Goal: Information Seeking & Learning: Find specific fact

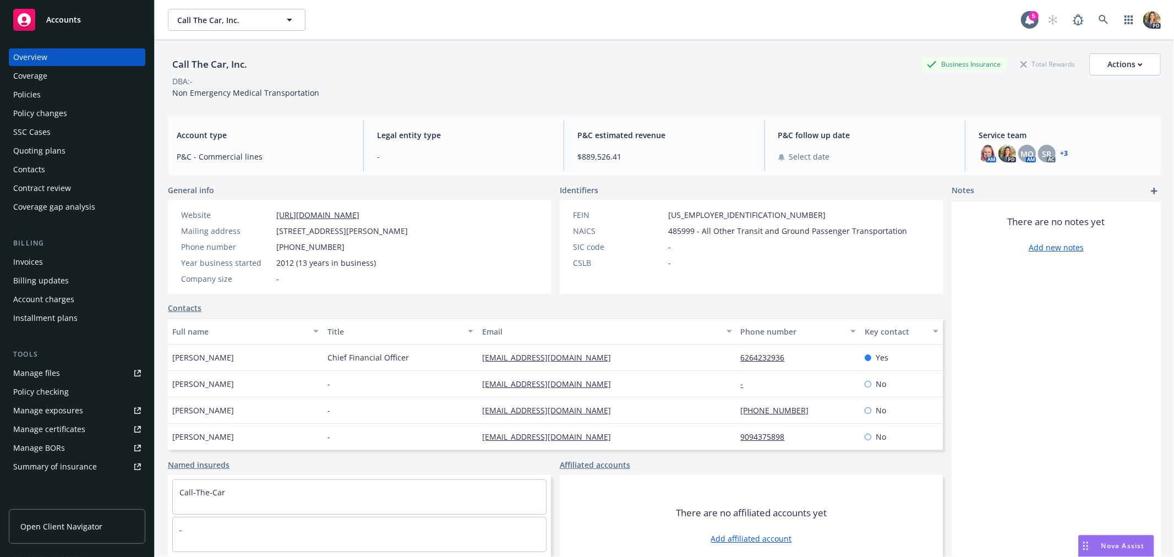
click at [56, 17] on span "Accounts" at bounding box center [63, 19] width 35 height 9
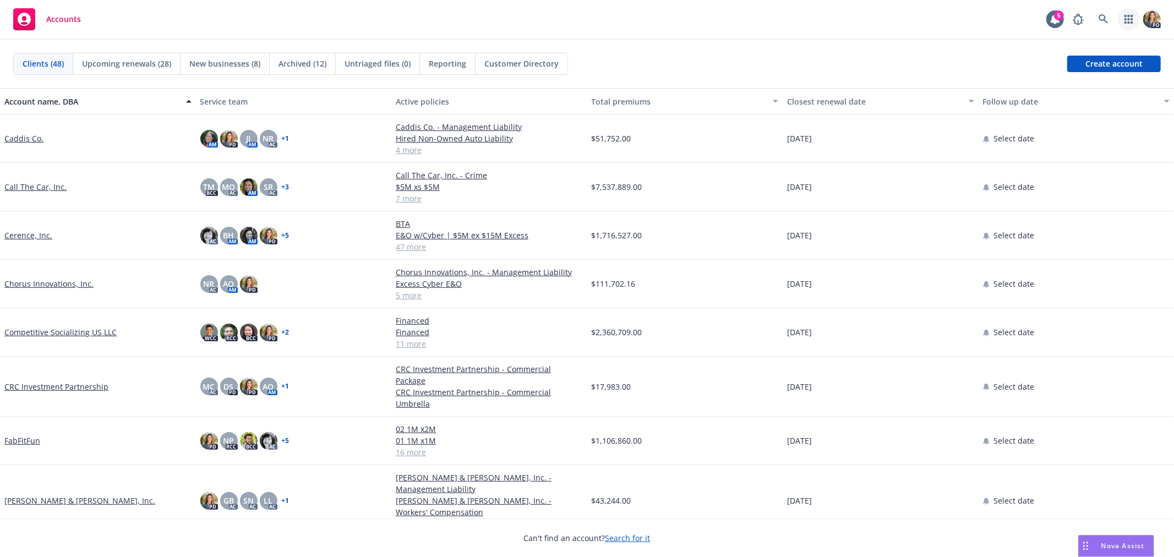
click at [1126, 17] on icon "button" at bounding box center [1128, 19] width 8 height 9
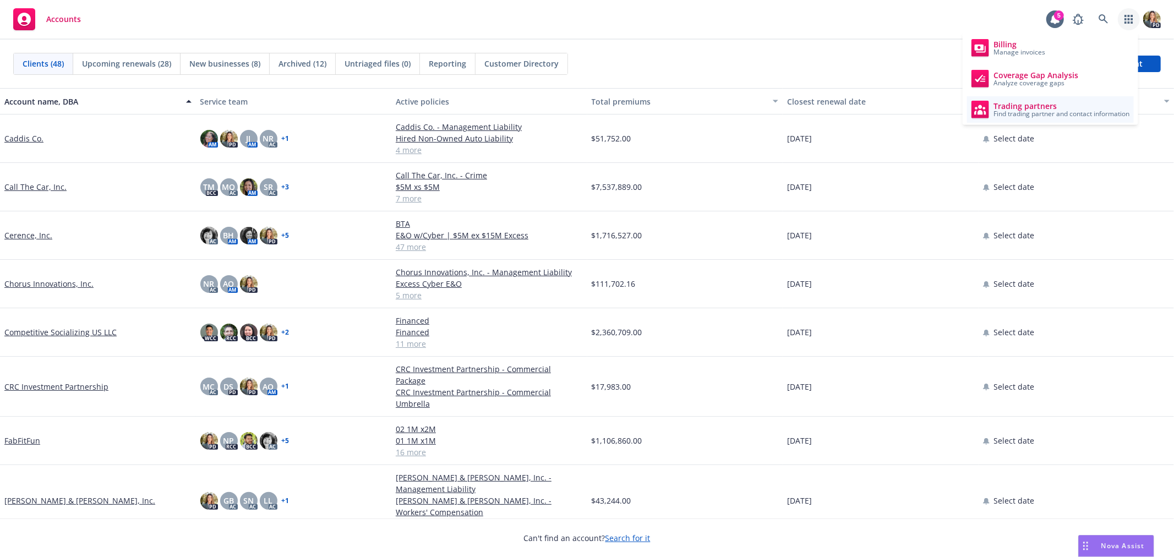
click at [1018, 106] on span "Trading partners" at bounding box center [1061, 106] width 136 height 9
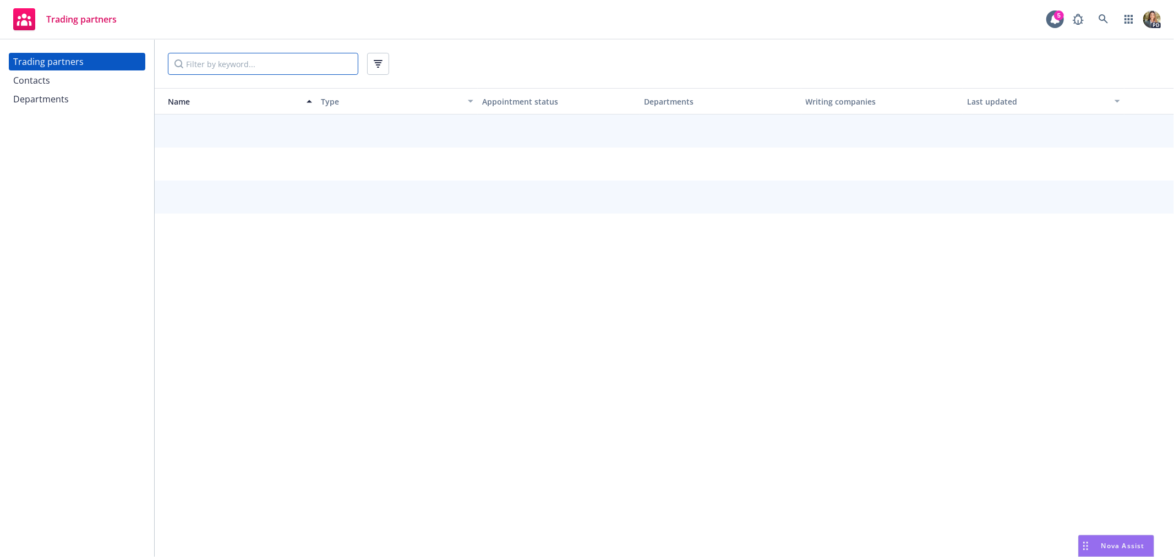
click at [249, 69] on input "Filter by keyword..." at bounding box center [263, 64] width 190 height 22
paste input ": [US_STATE] Marine and General Insurance Company"
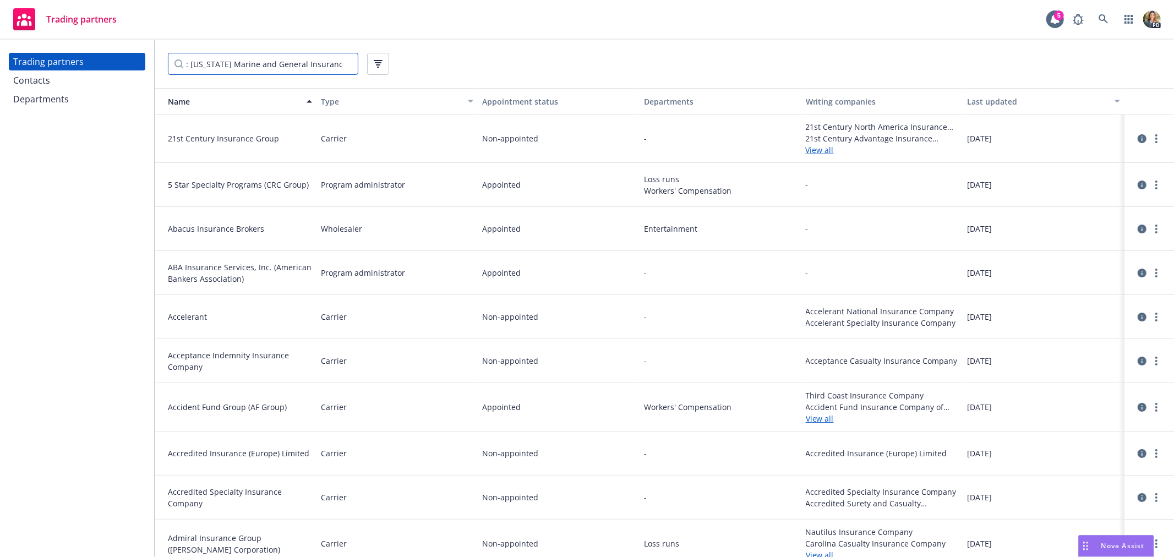
scroll to position [0, 28]
type input ": [US_STATE] Marine and General Insurance Company"
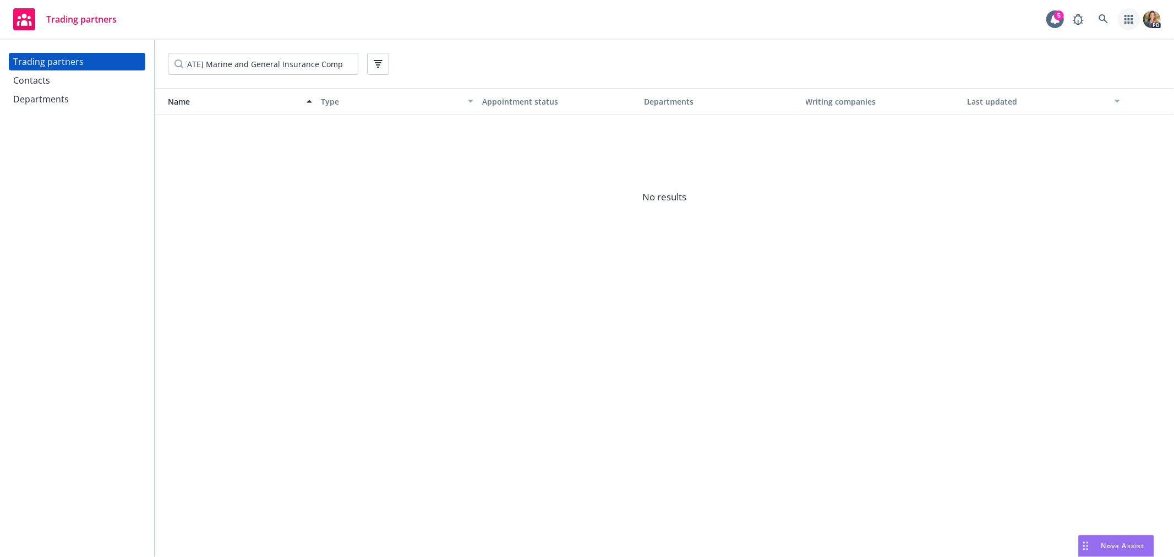
click at [1131, 24] on icon "button" at bounding box center [1128, 19] width 8 height 9
click at [1060, 53] on span "View and manage your accounts" at bounding box center [1081, 52] width 99 height 7
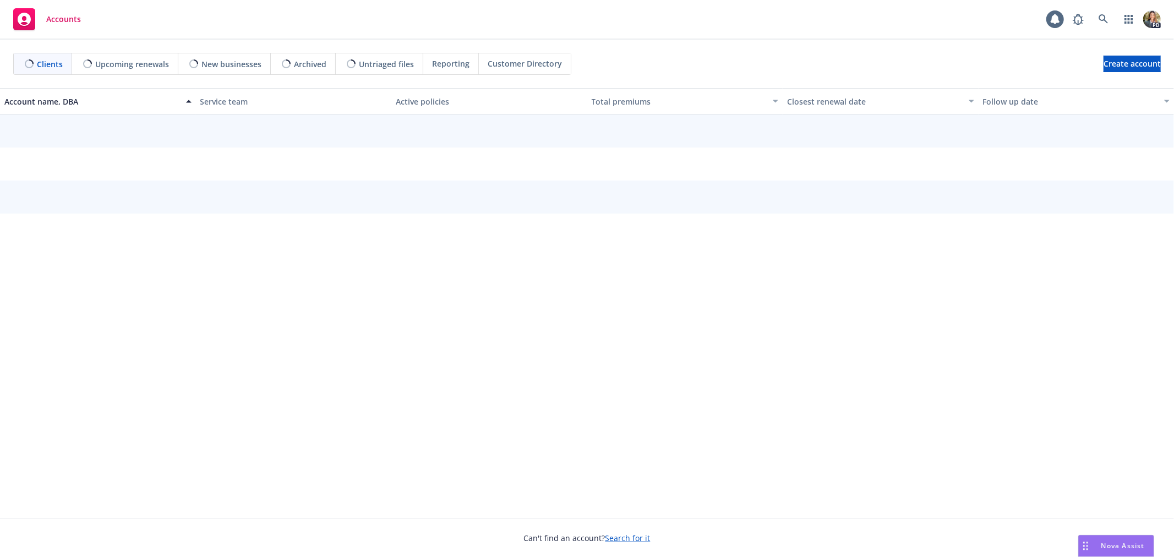
click at [1099, 545] on div "Nova Assist" at bounding box center [1122, 545] width 61 height 9
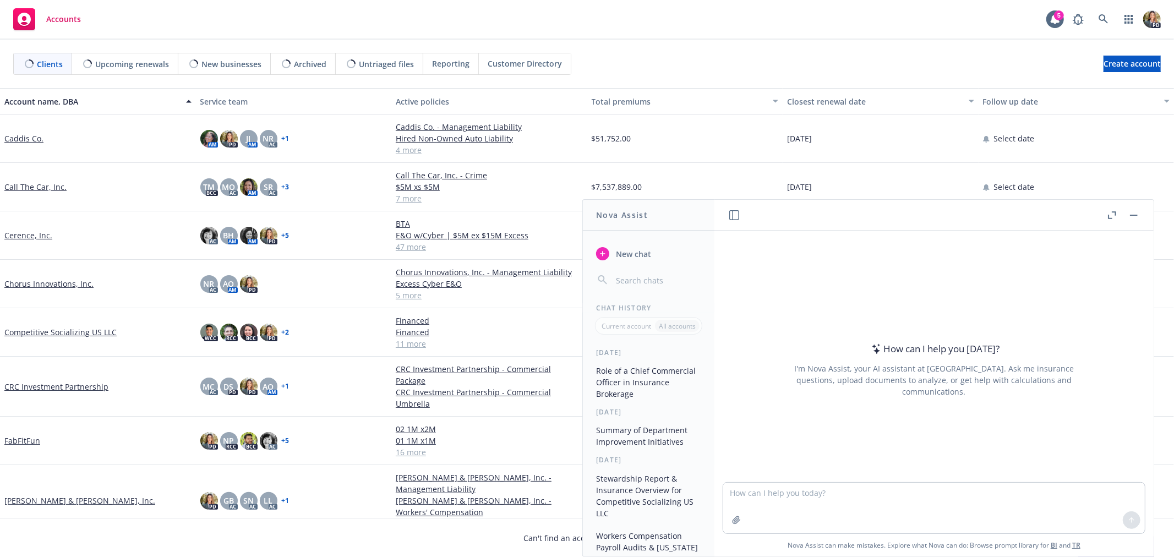
click at [877, 476] on div at bounding box center [933, 475] width 421 height 13
click at [846, 496] on textarea at bounding box center [933, 508] width 421 height 51
paste textarea ": New York Marine and General Insurance Company"
click at [840, 491] on textarea "What is the parent company of : New York Marine and General Insurance Company?" at bounding box center [933, 507] width 421 height 52
type textarea "What is the parent company of New York Marine and General Insurance Company?"
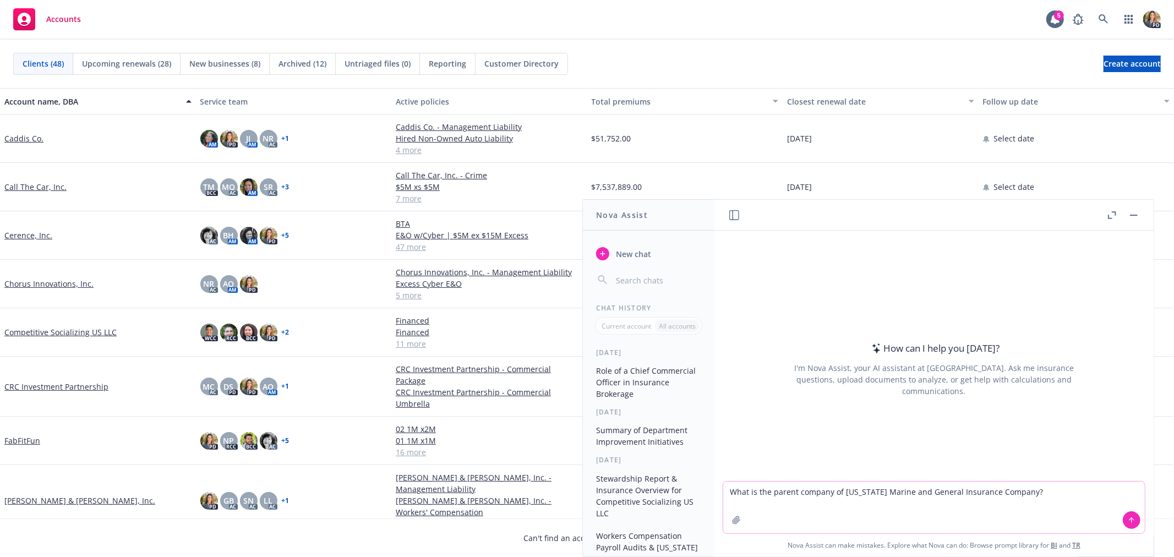
click at [1127, 521] on icon at bounding box center [1131, 520] width 8 height 8
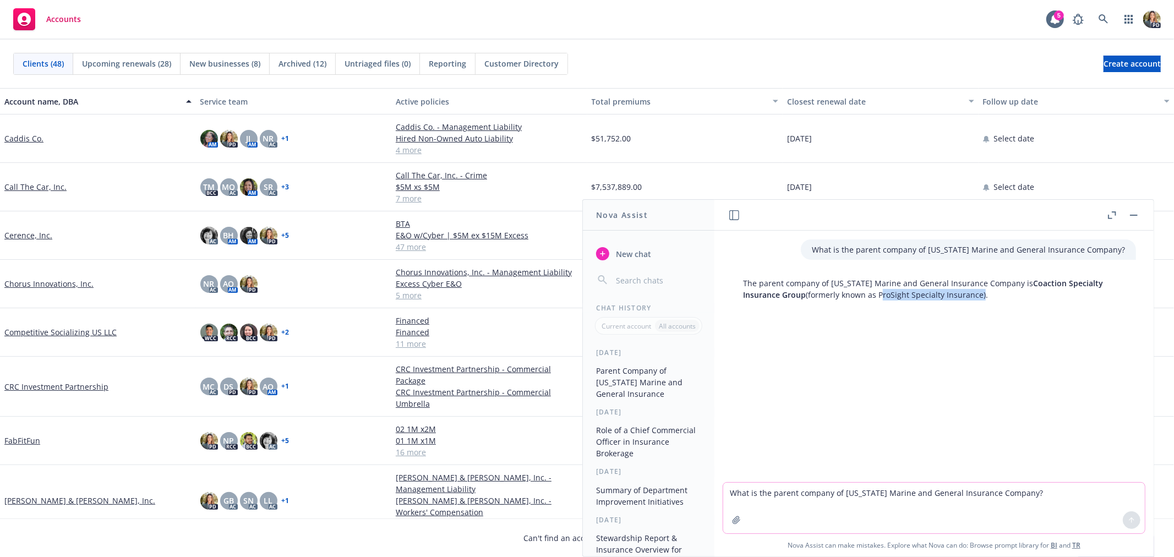
drag, startPoint x: 978, startPoint y: 294, endPoint x: 878, endPoint y: 289, distance: 100.3
click at [878, 289] on p "The parent company of New York Marine and General Insurance Company is Coaction…" at bounding box center [934, 288] width 382 height 23
copy p "ProSight Specialty Insurance"
click at [1010, 294] on p "The parent company of New York Marine and General Insurance Company is Coaction…" at bounding box center [934, 288] width 382 height 23
drag, startPoint x: 1020, startPoint y: 281, endPoint x: 804, endPoint y: 294, distance: 216.1
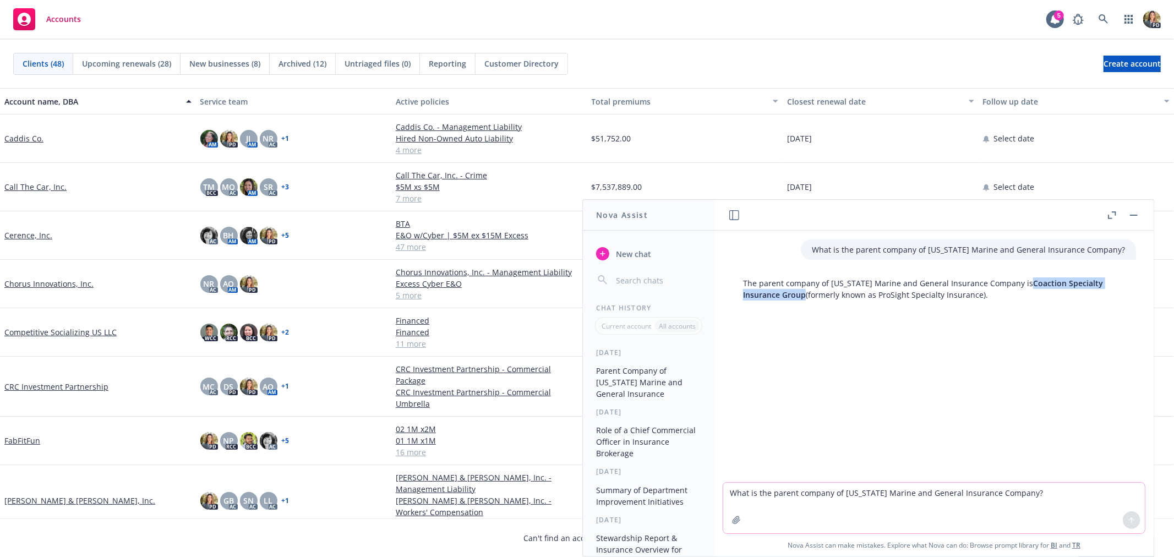
click at [804, 294] on span "Coaction Specialty Insurance Group" at bounding box center [923, 289] width 360 height 22
copy span "Coaction Specialty Insurance Group"
click at [640, 252] on span "New chat" at bounding box center [632, 254] width 37 height 12
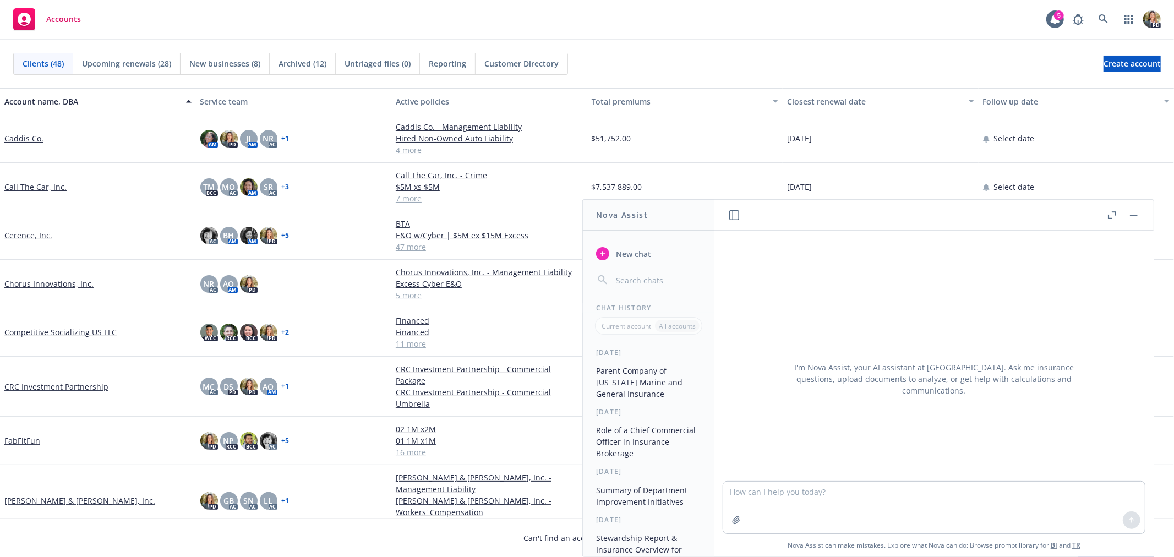
click at [800, 495] on textarea at bounding box center [933, 507] width 421 height 52
type textarea "Help me re-write this for a LinkedIn post: Today The Wall Street Journal report…"
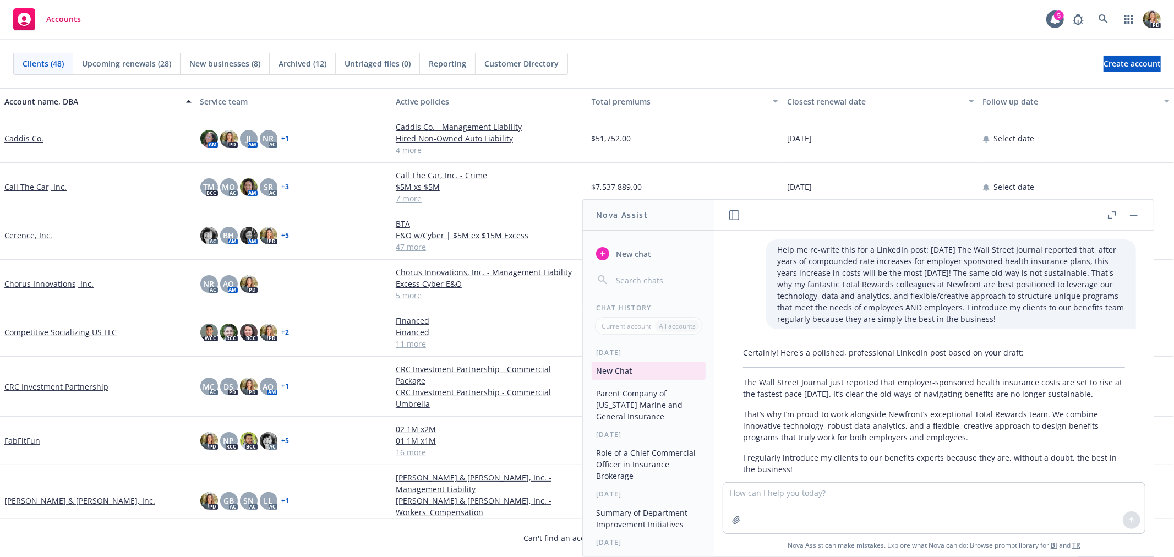
scroll to position [64, 0]
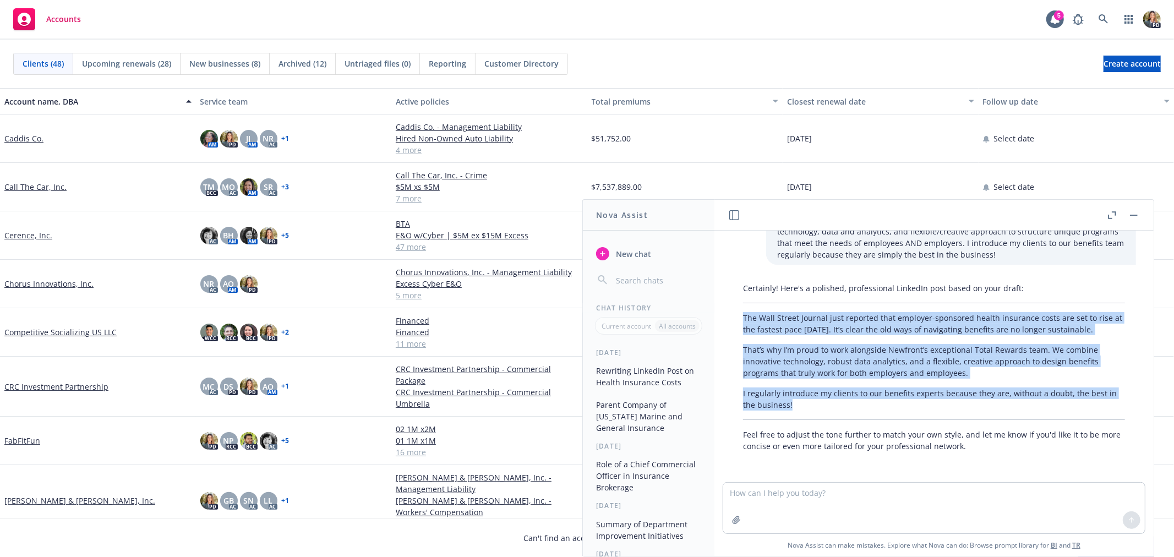
drag, startPoint x: 793, startPoint y: 405, endPoint x: 741, endPoint y: 319, distance: 100.2
click at [741, 319] on div "Certainly! Here's a polished, professional LinkedIn post based on your draft: T…" at bounding box center [934, 367] width 404 height 178
copy div "The Wall Street Journal just reported that employer-sponsored health insurance …"
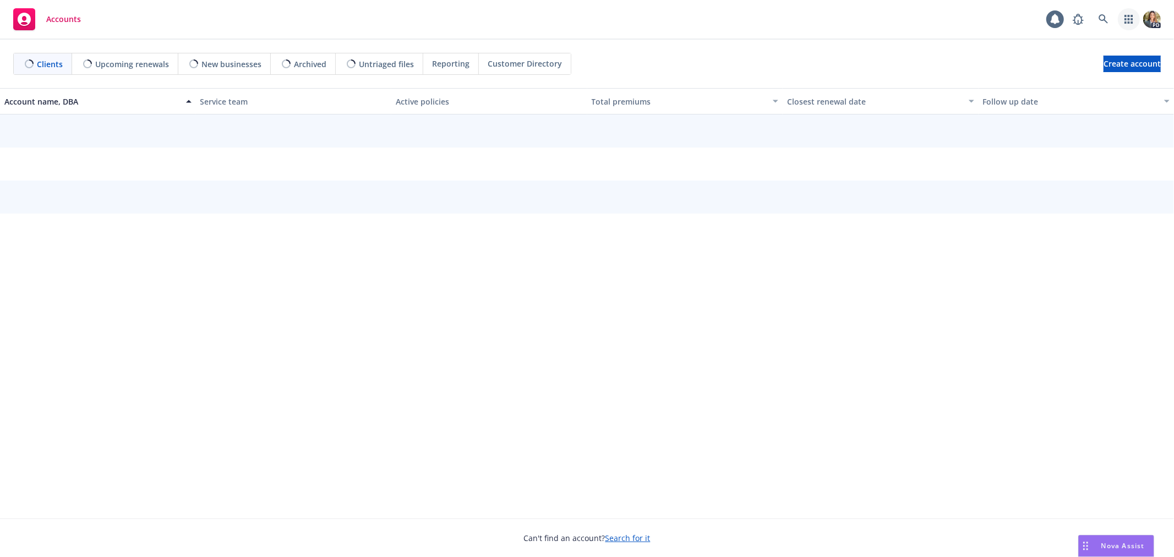
click at [1128, 15] on icon "button" at bounding box center [1128, 19] width 9 height 9
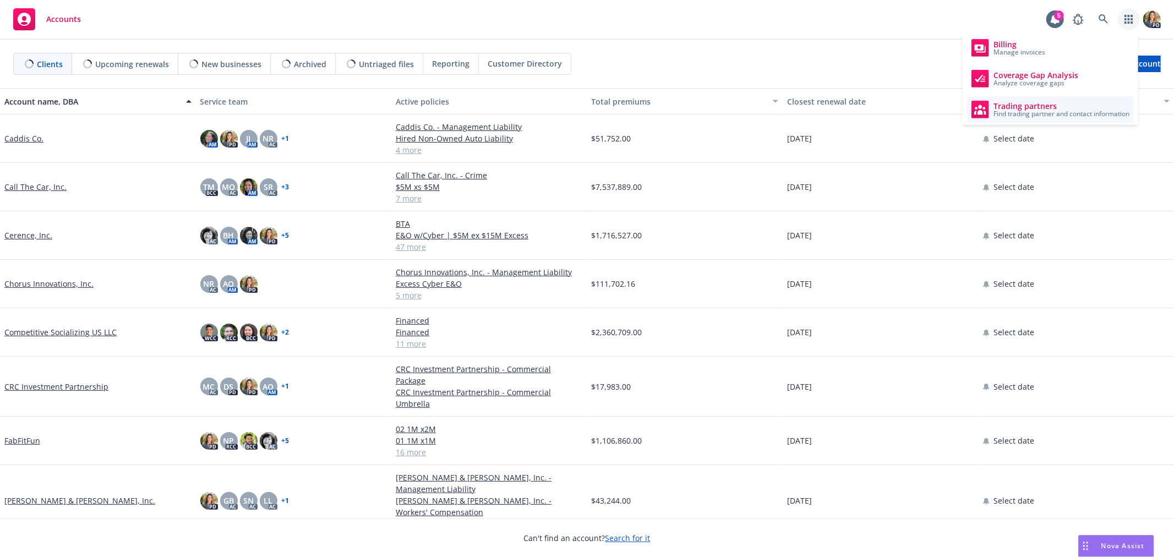
click at [1015, 111] on span "Find trading partner and contact information" at bounding box center [1061, 114] width 136 height 7
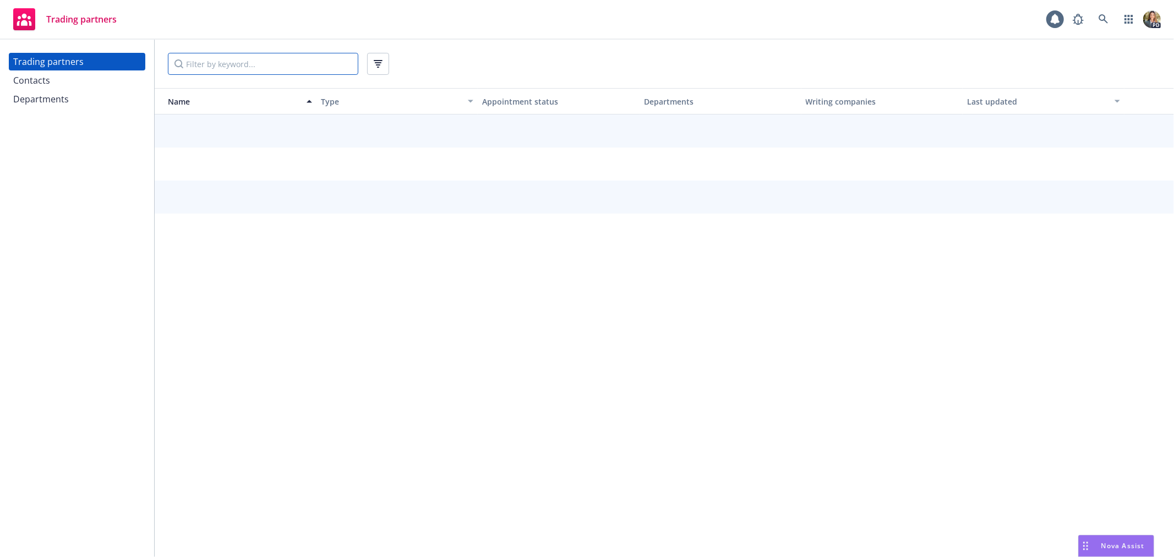
click at [254, 67] on input "Filter by keyword..." at bounding box center [263, 64] width 190 height 22
paste input "ProSight Specialty Insurance"
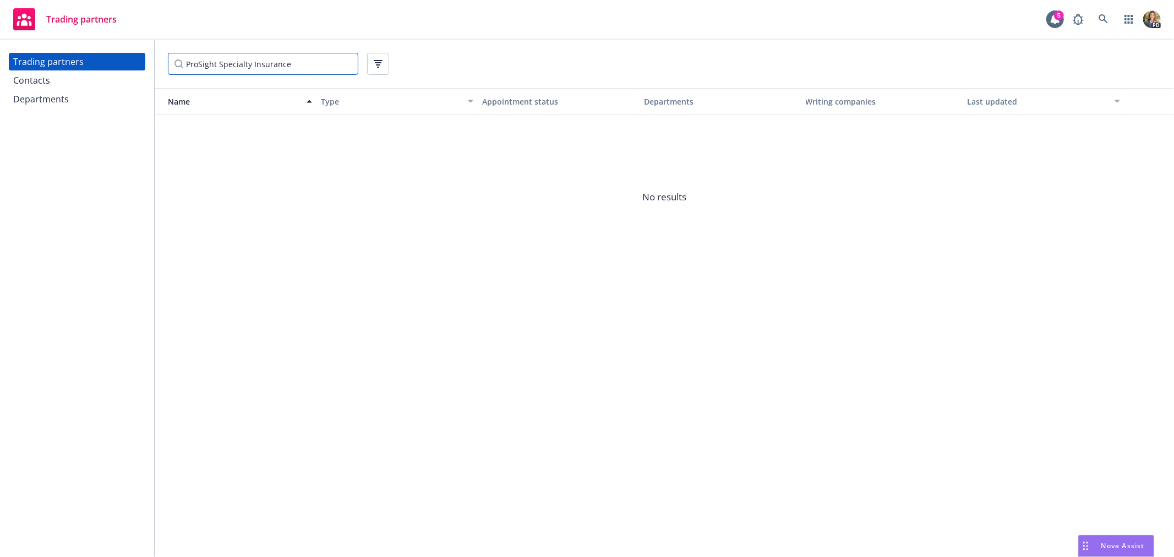
drag, startPoint x: 303, startPoint y: 62, endPoint x: 161, endPoint y: 64, distance: 142.5
click at [161, 64] on div "ProSight Specialty Insurance" at bounding box center [664, 64] width 1019 height 48
paste input "Coaction Specialty Insurance Group"
type input "Coaction Specialty Insurance Group"
click at [266, 141] on span "Coaction Specialty Insurance Group, Inc" at bounding box center [240, 136] width 144 height 23
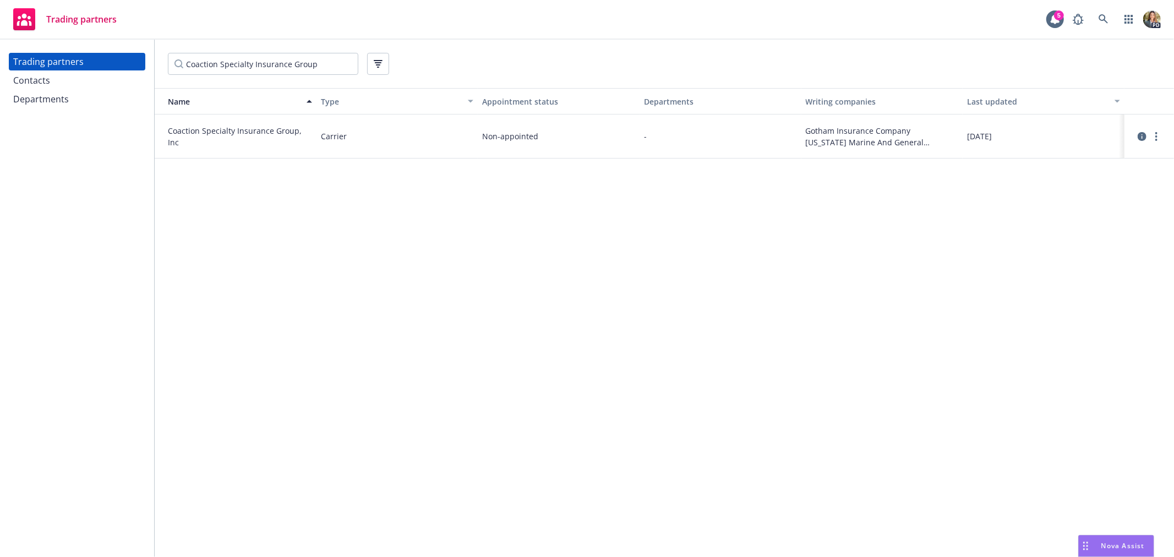
click at [262, 133] on span "Coaction Specialty Insurance Group, Inc" at bounding box center [240, 136] width 144 height 23
click at [1108, 239] on div "Name Type Appointment status Departments Writing companies Last updated Coactio…" at bounding box center [664, 322] width 1019 height 469
